Goal: Task Accomplishment & Management: Manage account settings

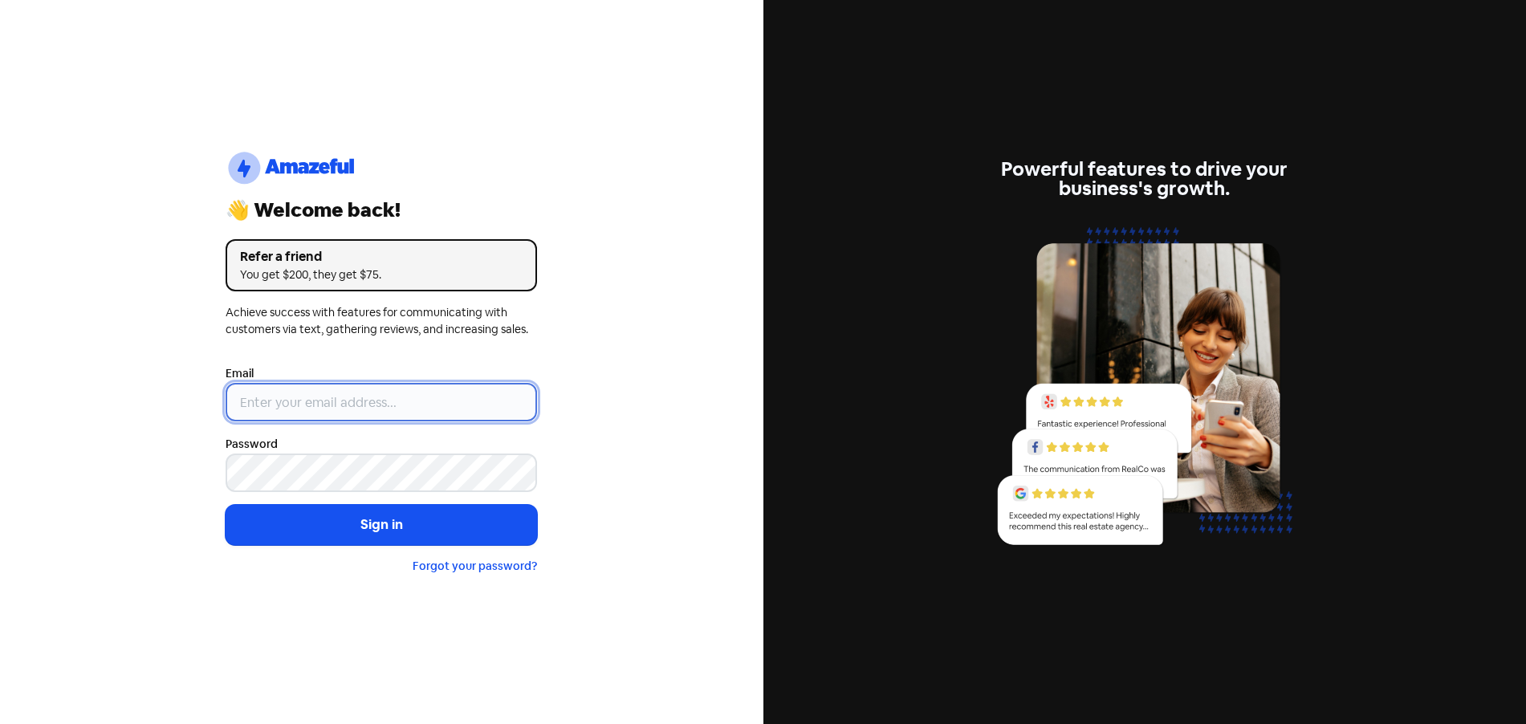
type input "[EMAIL_ADDRESS][DOMAIN_NAME]"
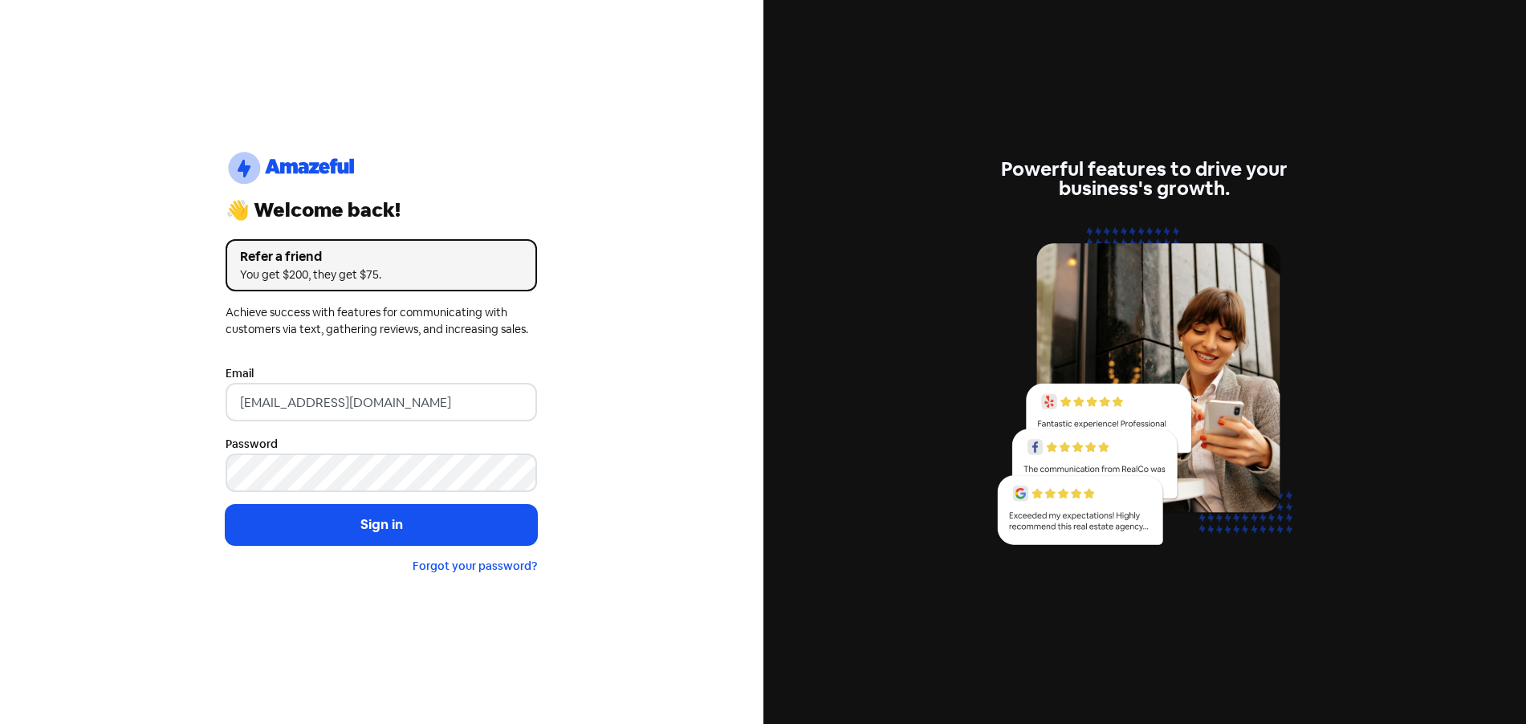
click at [411, 519] on button "Sign in" at bounding box center [381, 525] width 311 height 40
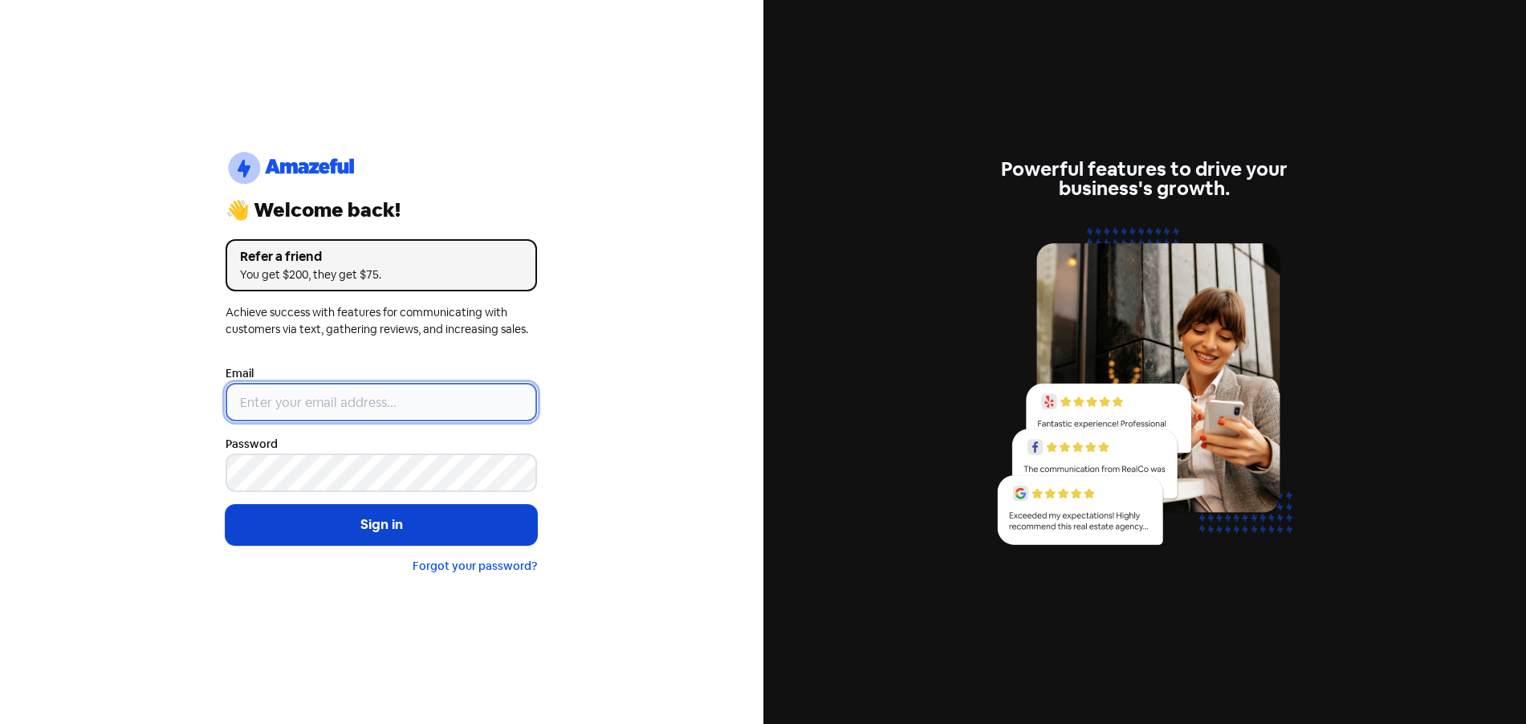
type input "[EMAIL_ADDRESS][DOMAIN_NAME]"
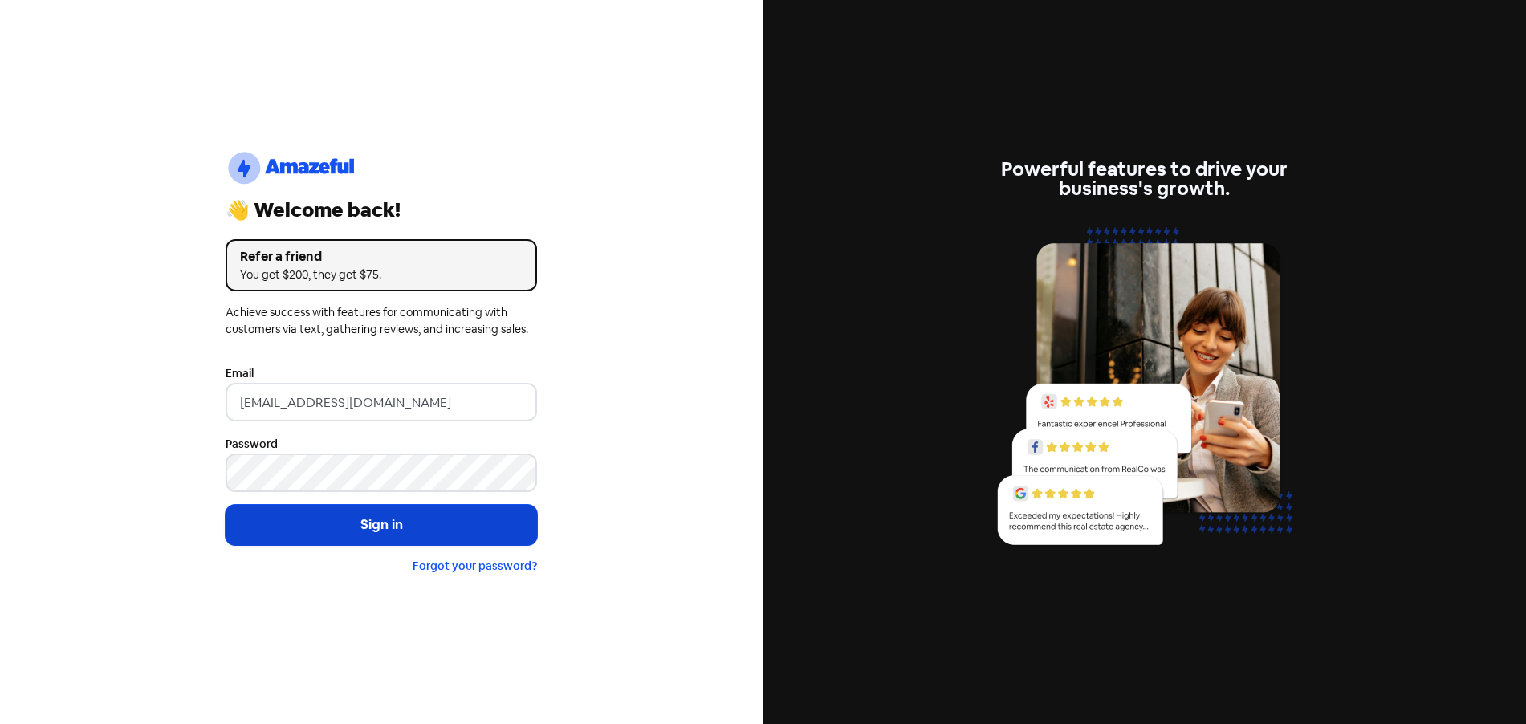
click at [391, 516] on button "Sign in" at bounding box center [381, 525] width 311 height 40
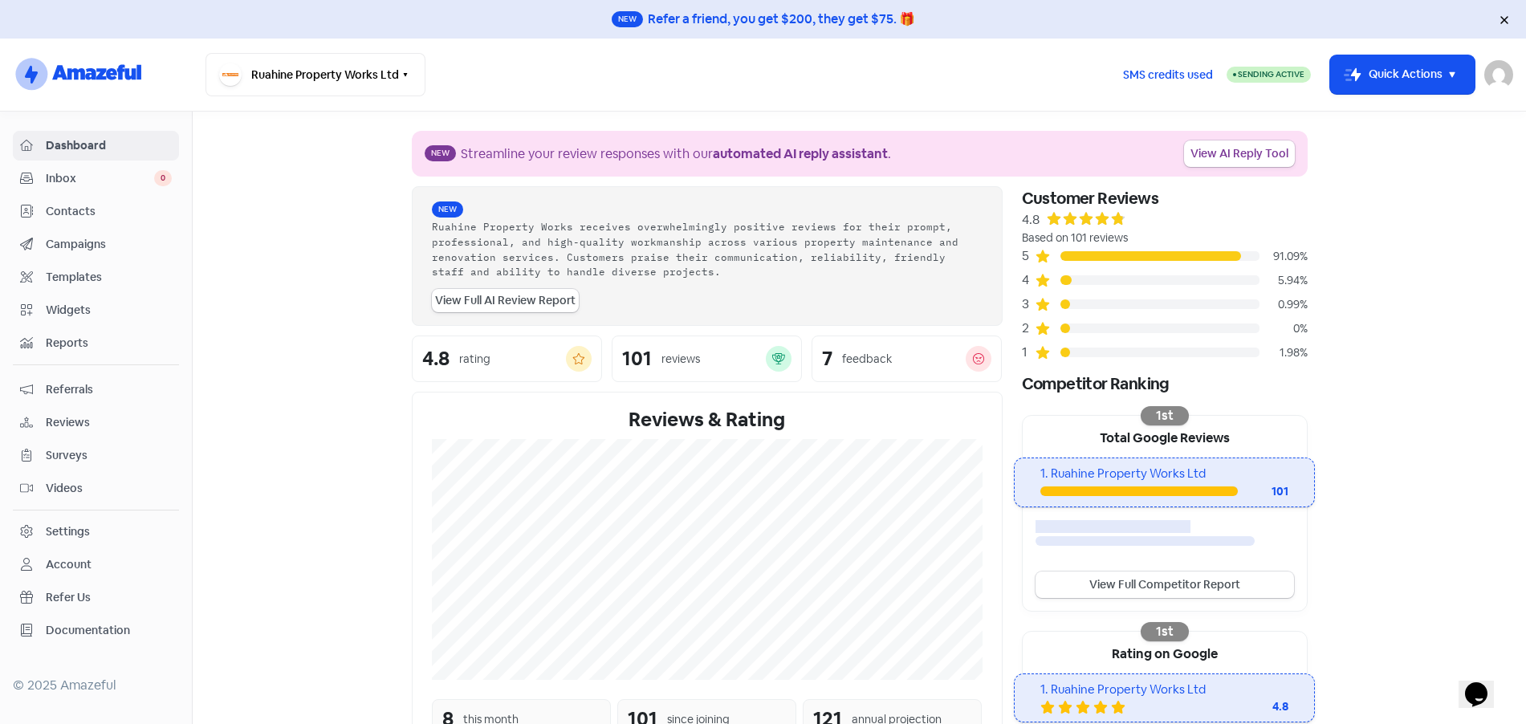
click at [59, 424] on span "Reviews" at bounding box center [109, 422] width 126 height 17
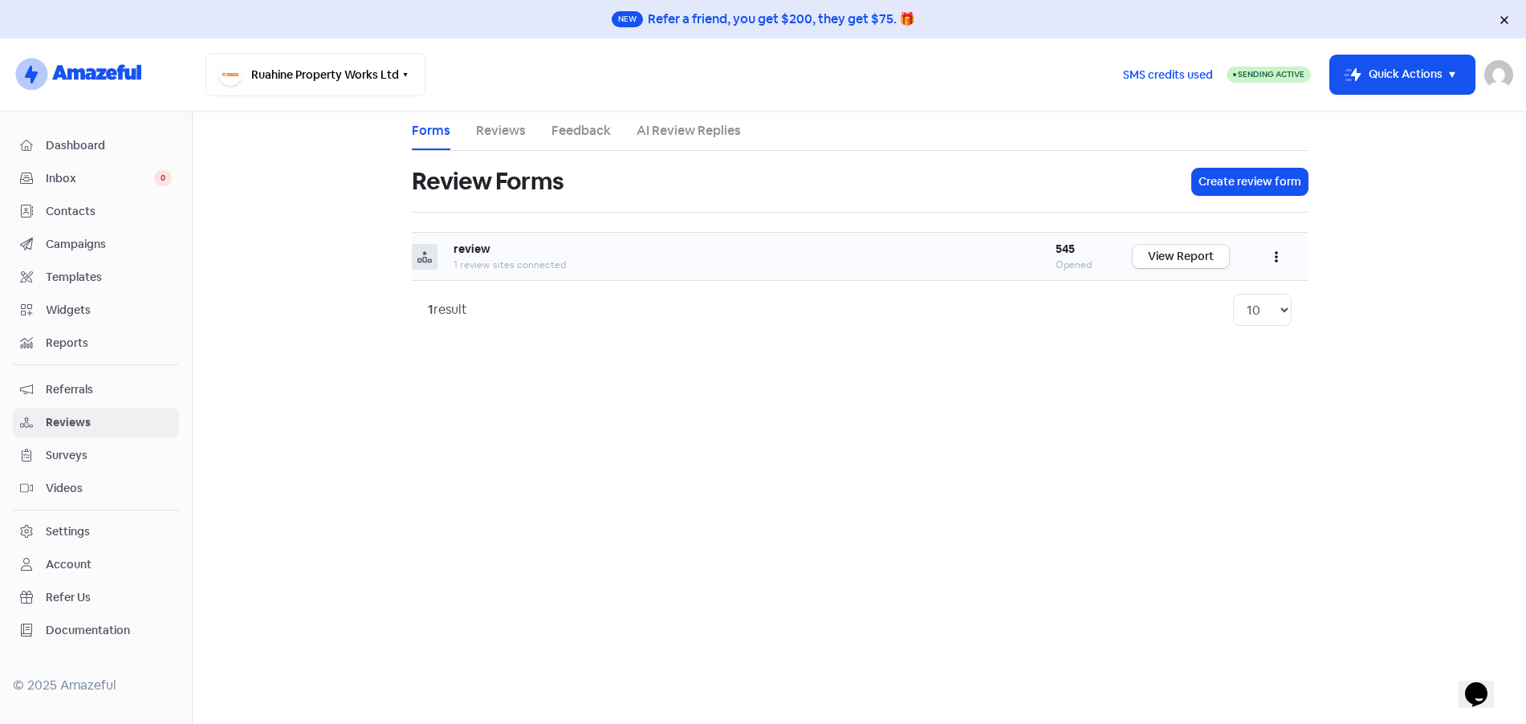
click at [1158, 256] on link "View Report" at bounding box center [1180, 256] width 96 height 23
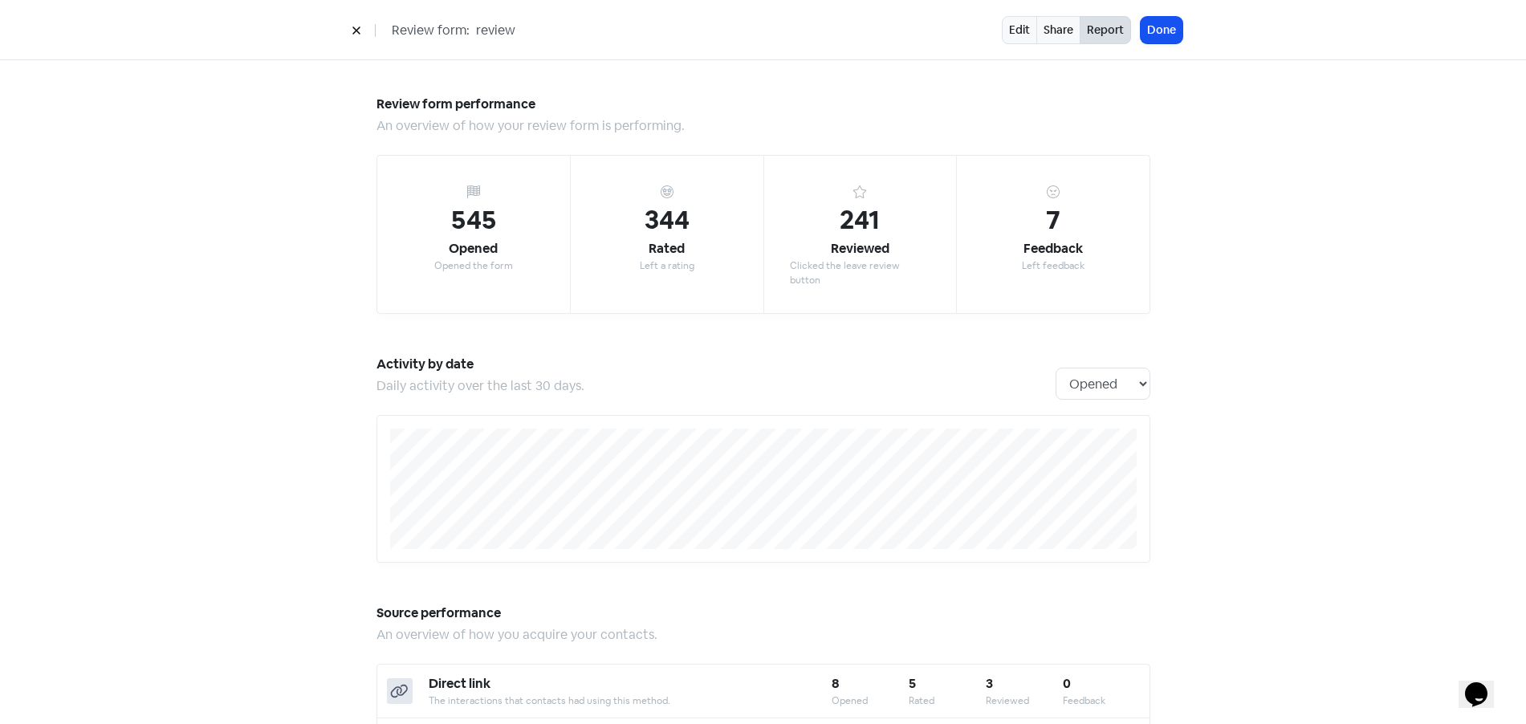
click at [356, 32] on icon at bounding box center [357, 31] width 10 height 10
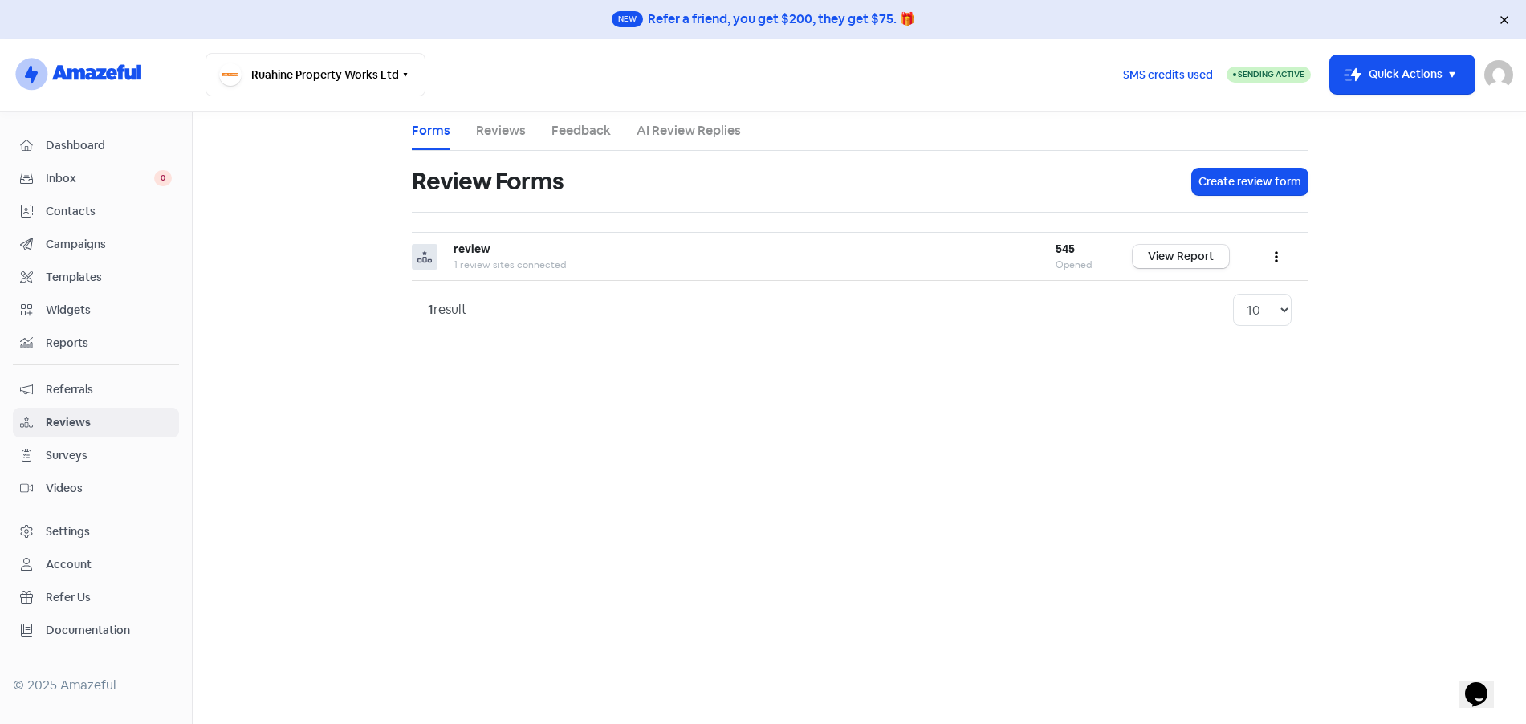
click at [503, 136] on link "Reviews" at bounding box center [501, 130] width 50 height 19
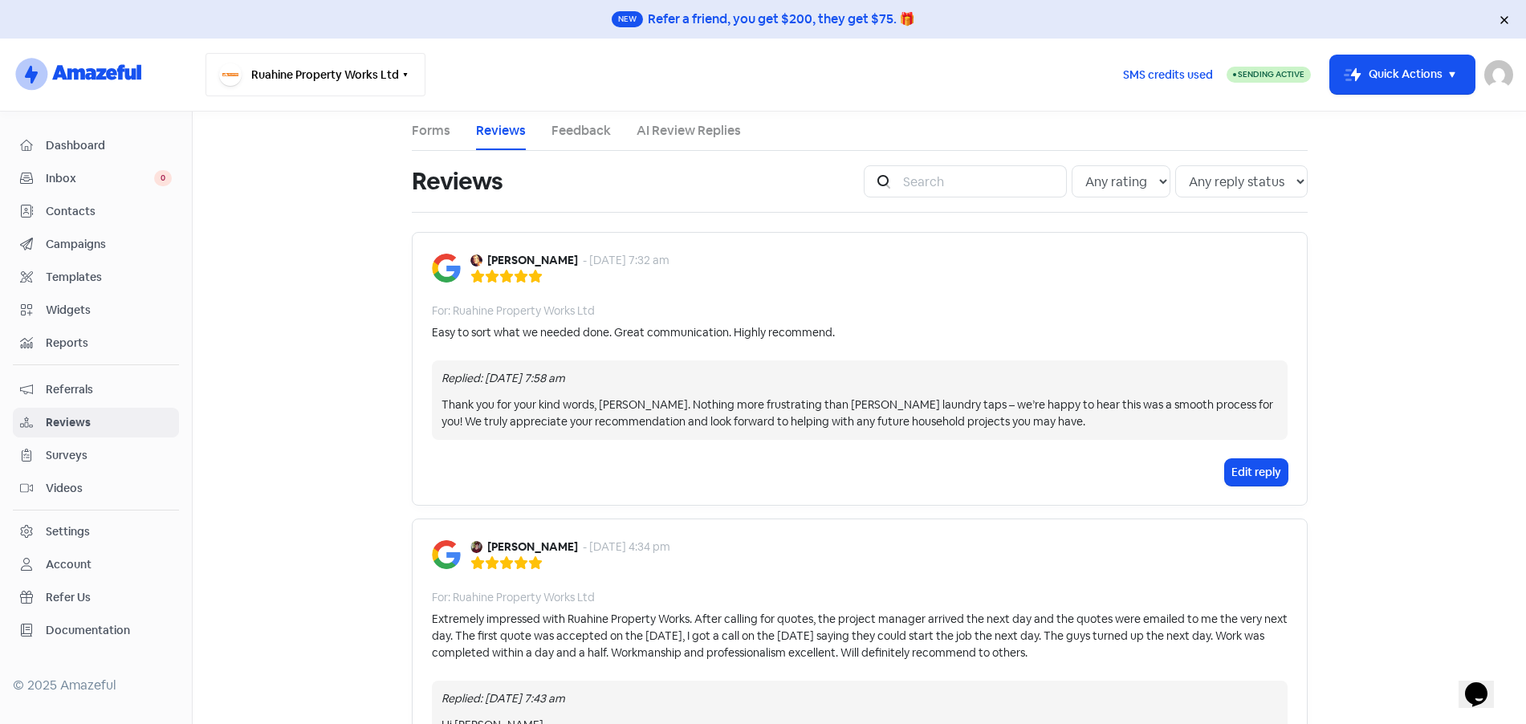
click at [393, 76] on button "Ruahine Property Works Ltd" at bounding box center [315, 74] width 220 height 43
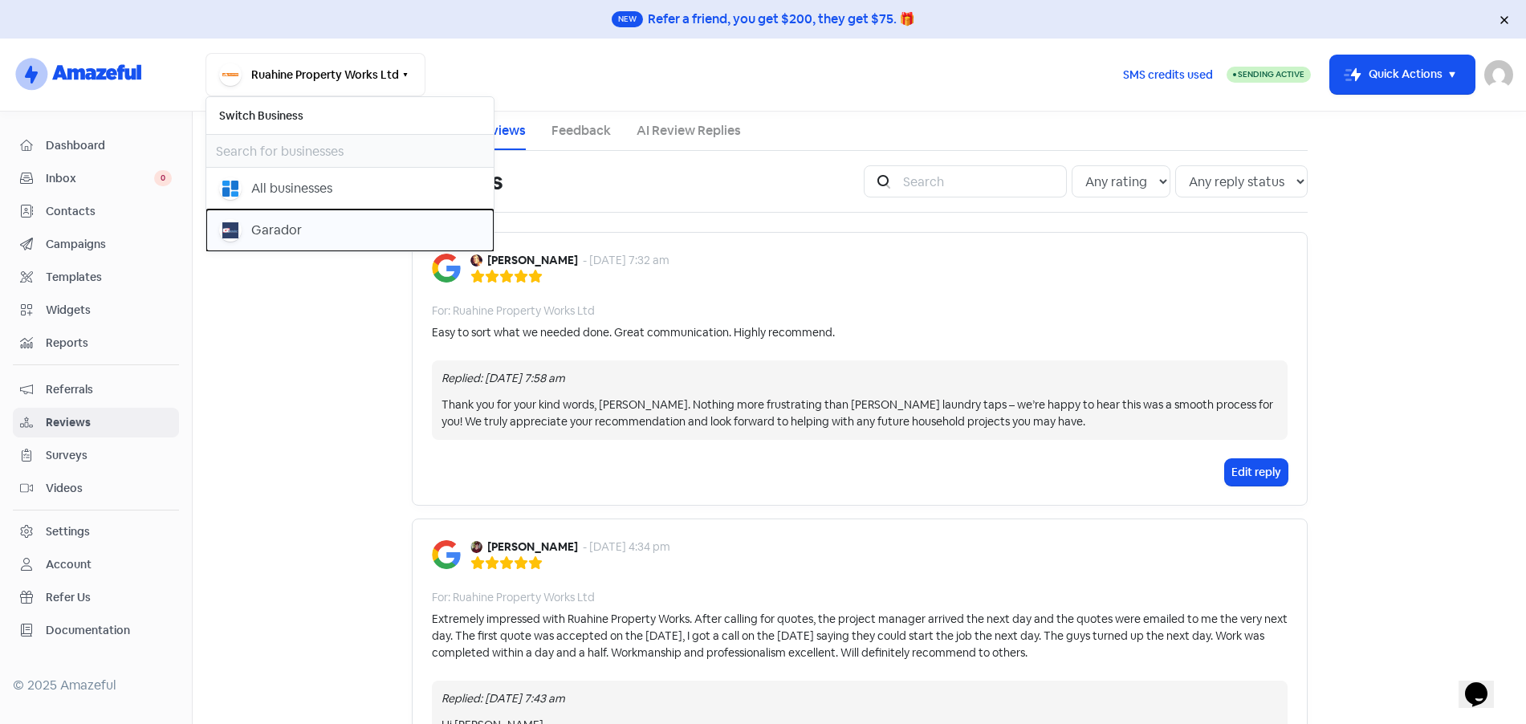
click at [316, 222] on div "Garador" at bounding box center [350, 230] width 262 height 22
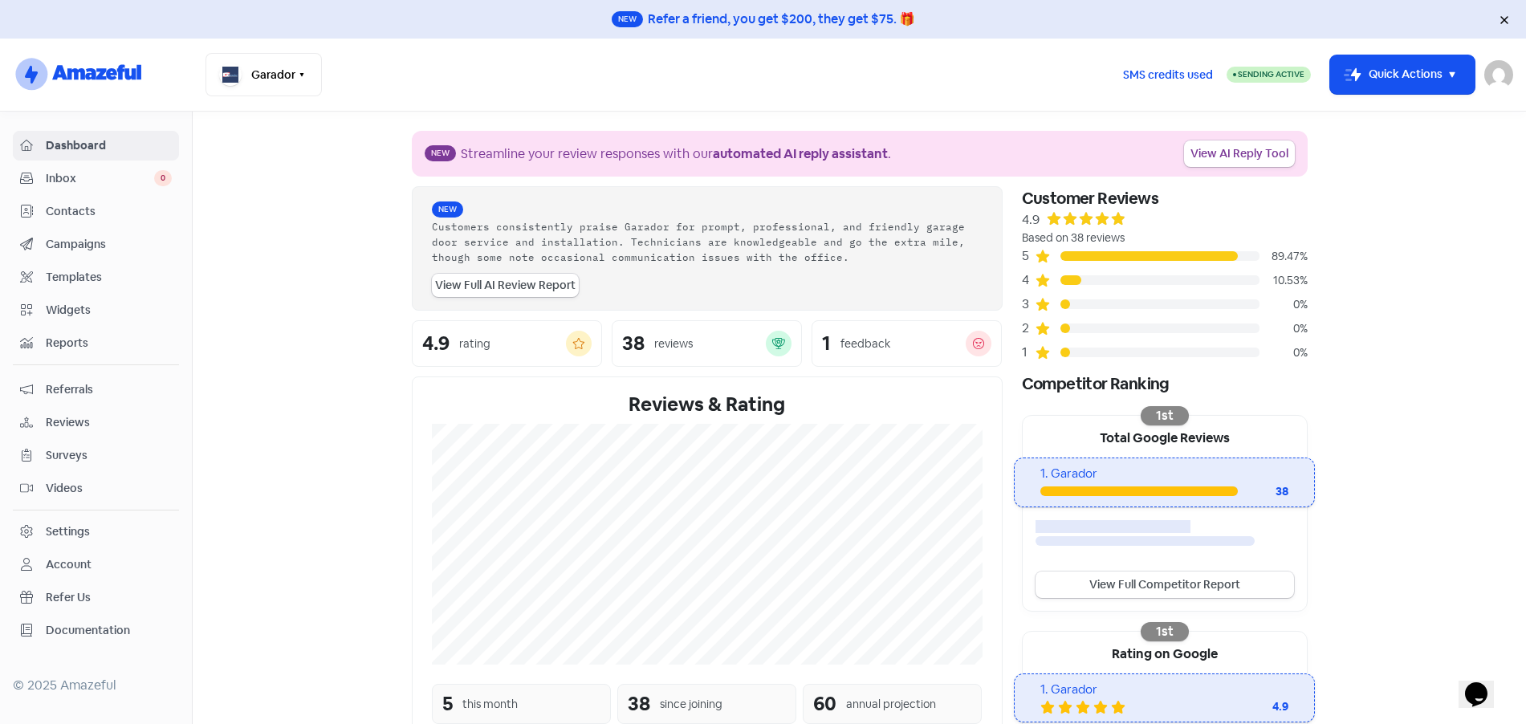
click at [83, 421] on span "Reviews" at bounding box center [109, 422] width 126 height 17
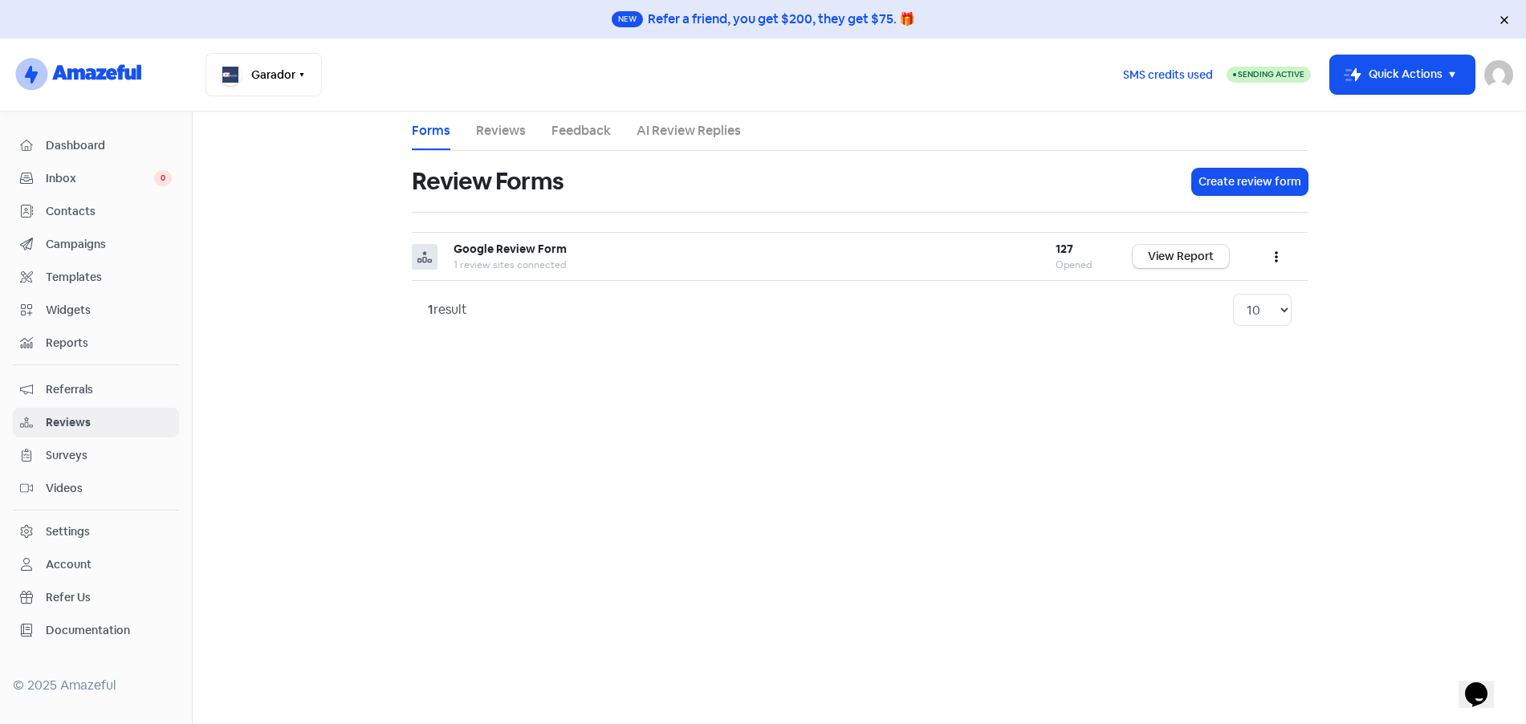
click at [508, 129] on link "Reviews" at bounding box center [501, 130] width 50 height 19
